Goal: Task Accomplishment & Management: Use online tool/utility

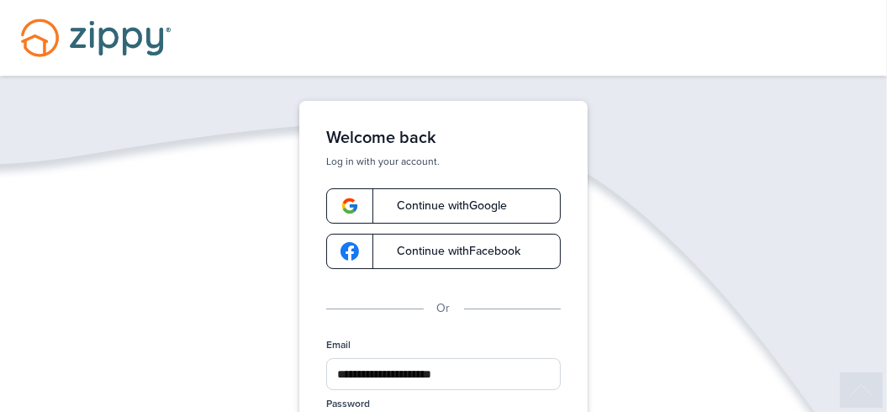
scroll to position [226, 0]
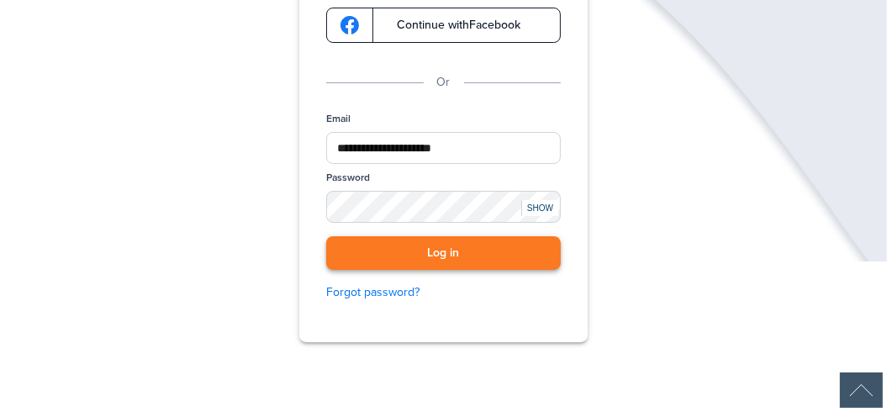
click at [457, 256] on button "Log in" at bounding box center [443, 253] width 235 height 34
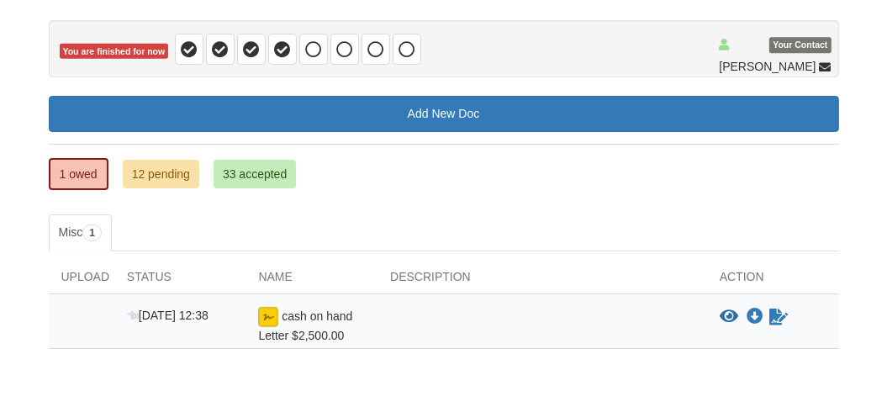
scroll to position [150, 0]
click at [264, 313] on img at bounding box center [268, 317] width 20 height 20
click at [780, 312] on icon "Sign Form" at bounding box center [778, 317] width 18 height 17
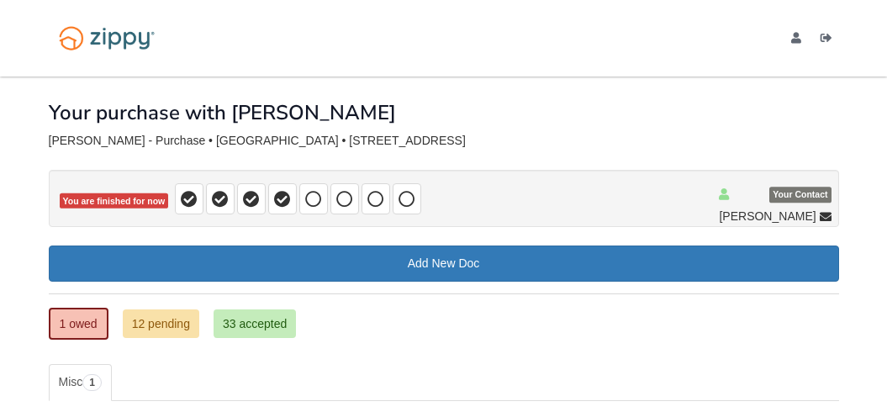
scroll to position [218, 0]
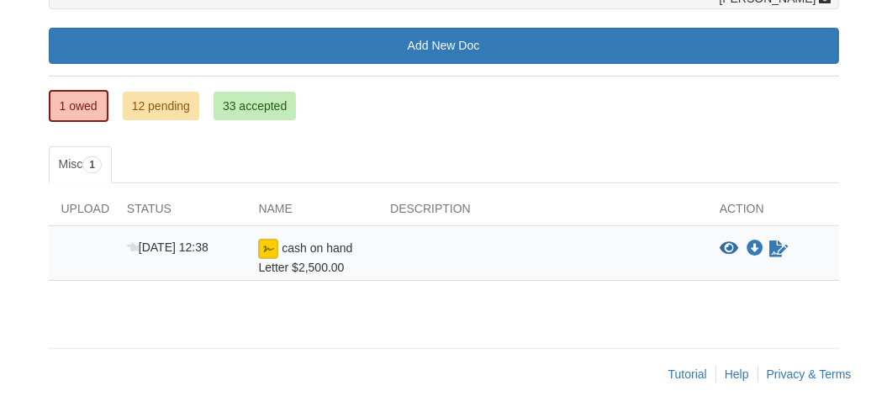
click at [730, 251] on icon "View cash on hand Letter $2,500.00" at bounding box center [729, 248] width 18 height 17
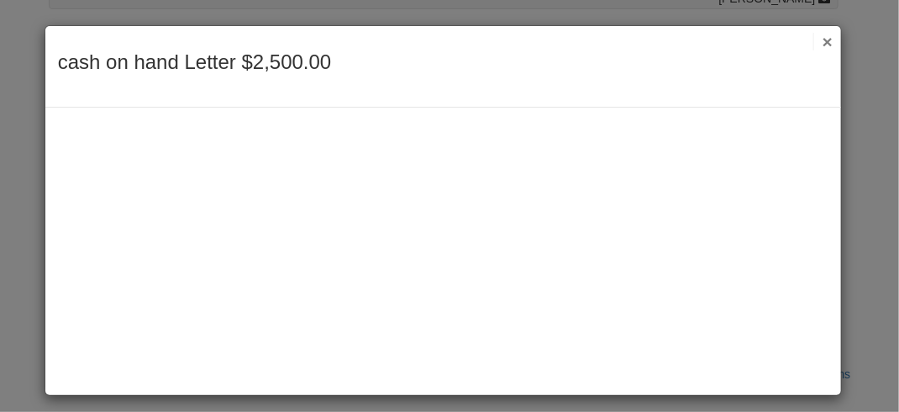
click at [815, 48] on button "×" at bounding box center [823, 42] width 19 height 18
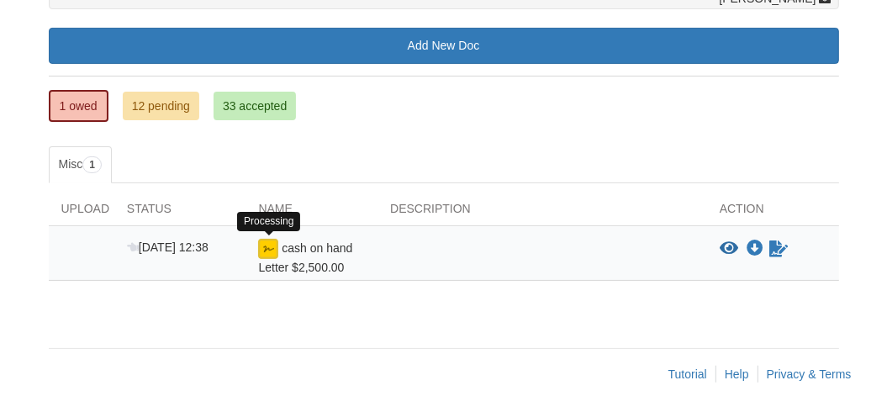
click at [269, 252] on img at bounding box center [268, 249] width 20 height 20
click at [268, 246] on img at bounding box center [268, 249] width 20 height 20
